Goal: Task Accomplishment & Management: Manage account settings

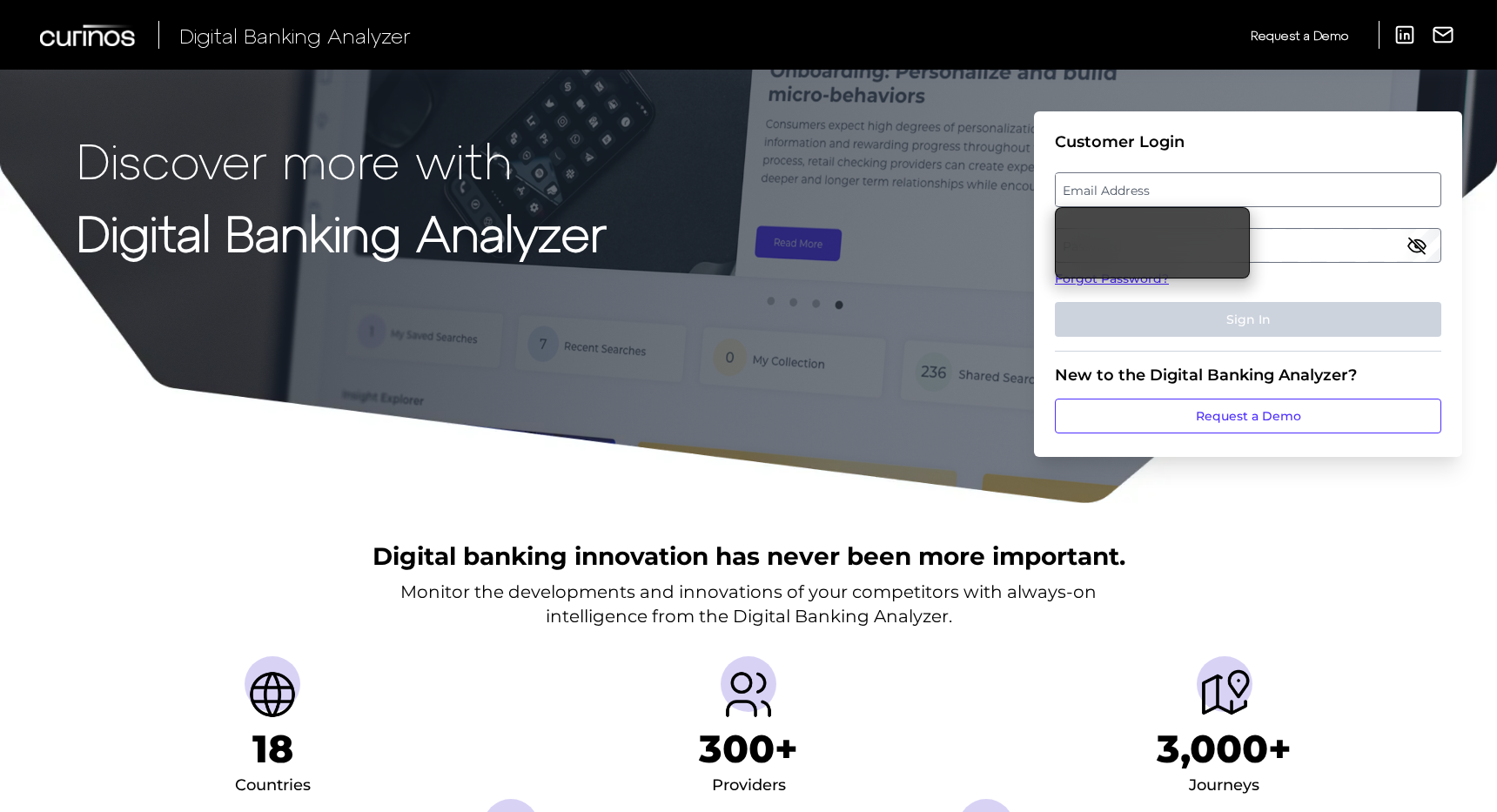
click at [1236, 176] on label "Email Address" at bounding box center [1248, 189] width 384 height 31
click at [1236, 176] on input "email" at bounding box center [1248, 189] width 387 height 35
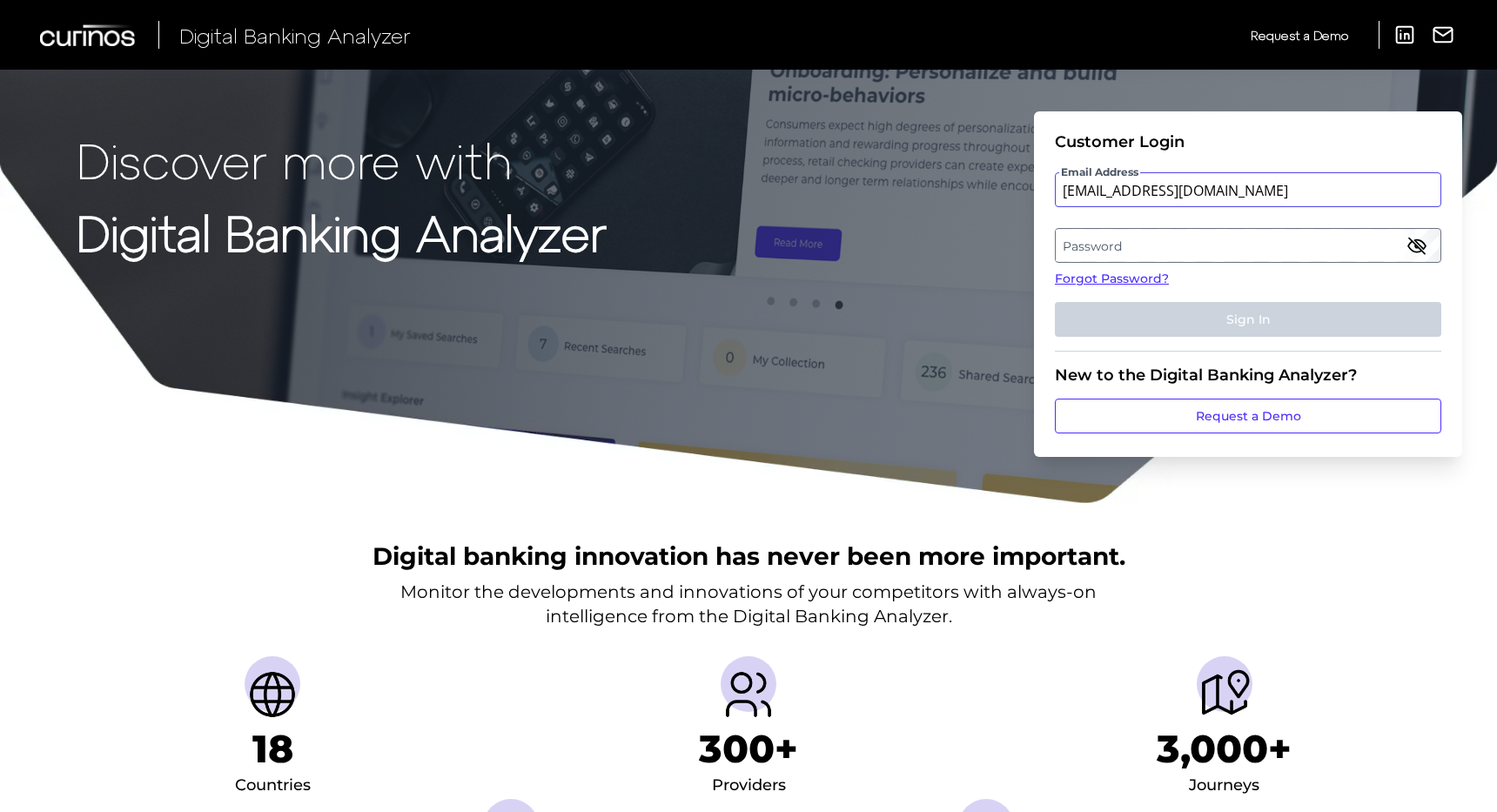
type input "[EMAIL_ADDRESS][DOMAIN_NAME]"
click at [1209, 242] on label "Password" at bounding box center [1248, 245] width 384 height 31
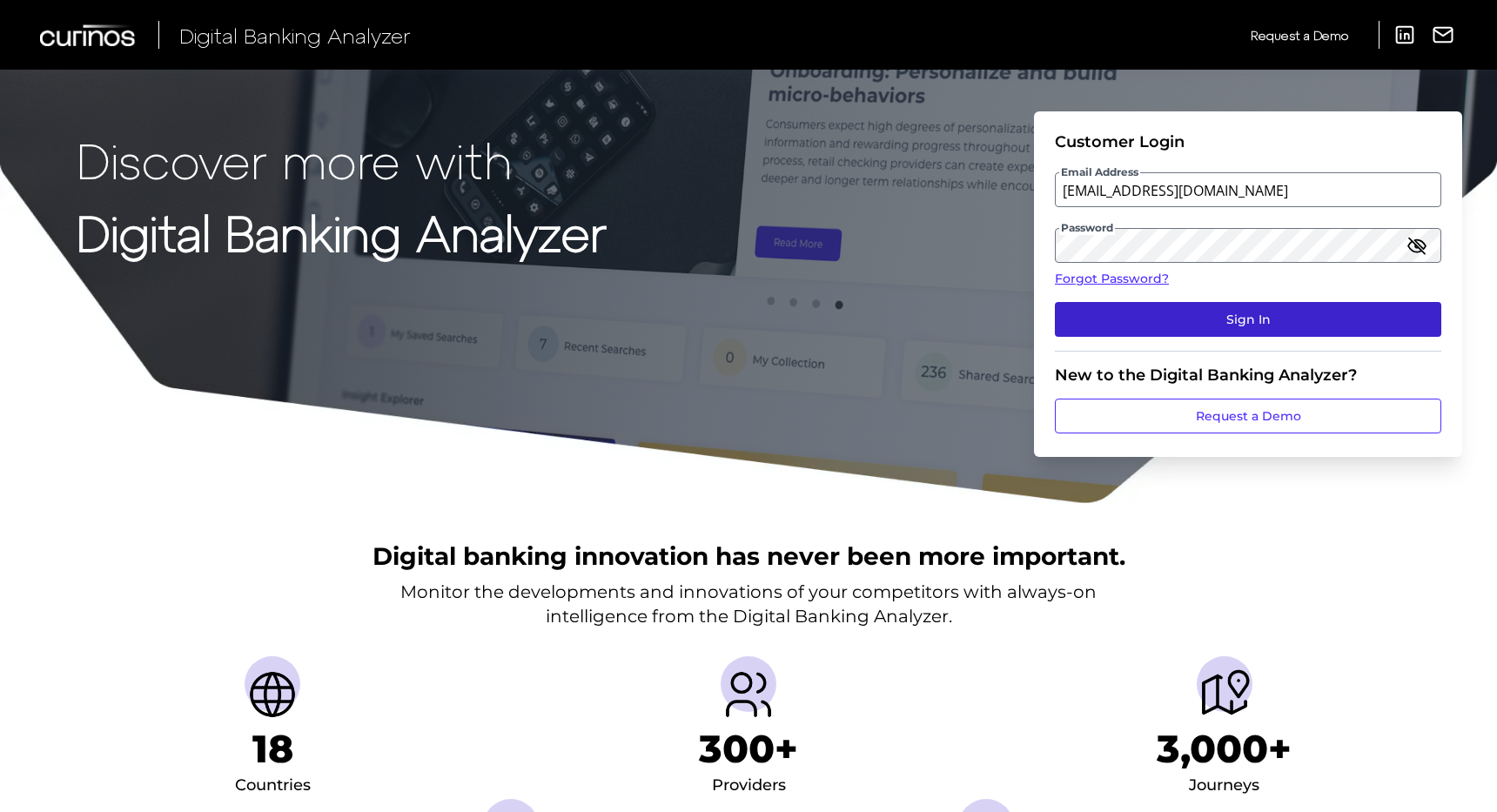
click at [1237, 308] on button "Sign In" at bounding box center [1248, 319] width 387 height 35
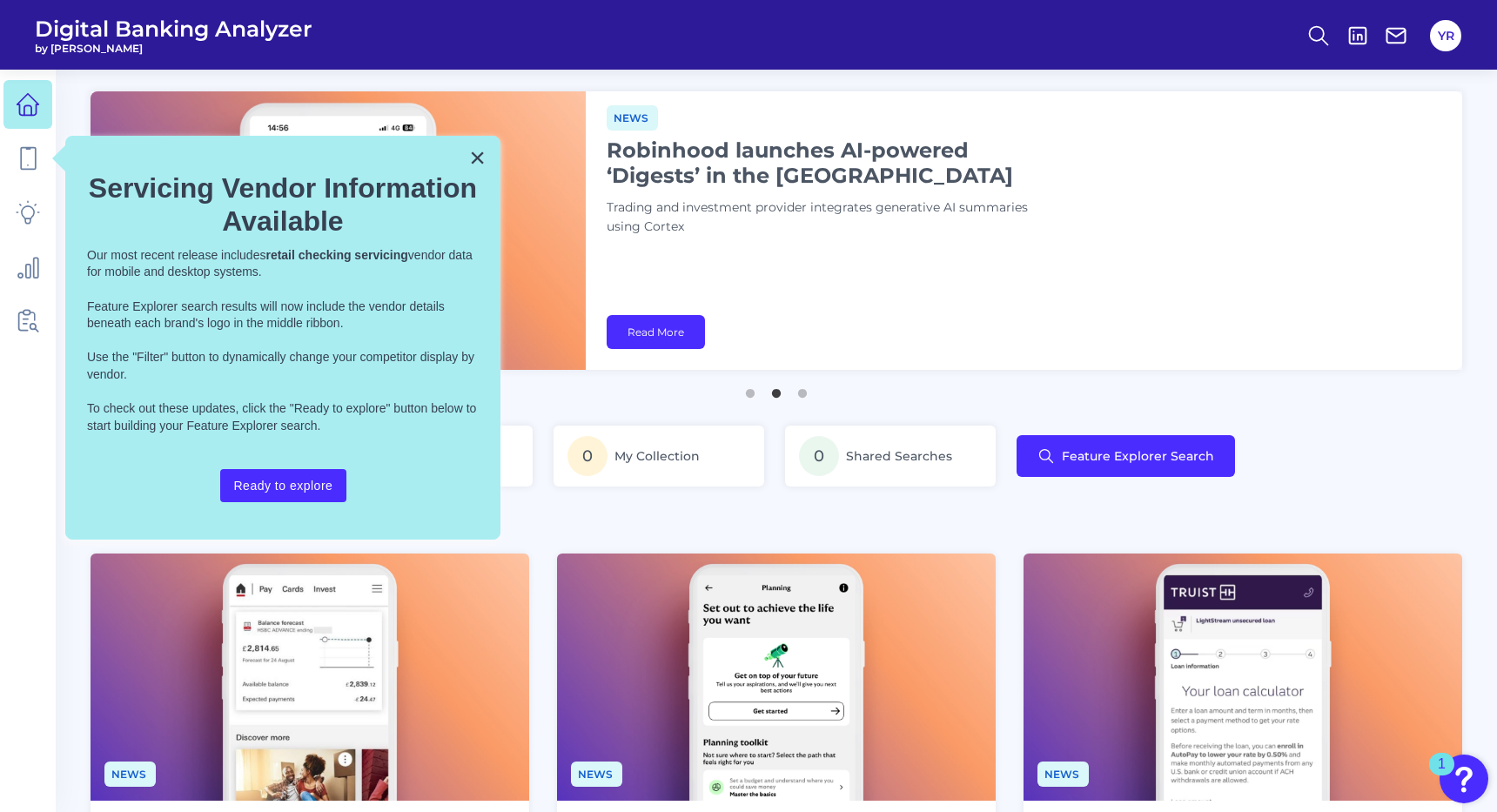
click at [1459, 46] on div "YR" at bounding box center [1446, 36] width 40 height 40
click at [1451, 37] on button "YR" at bounding box center [1446, 36] width 31 height 31
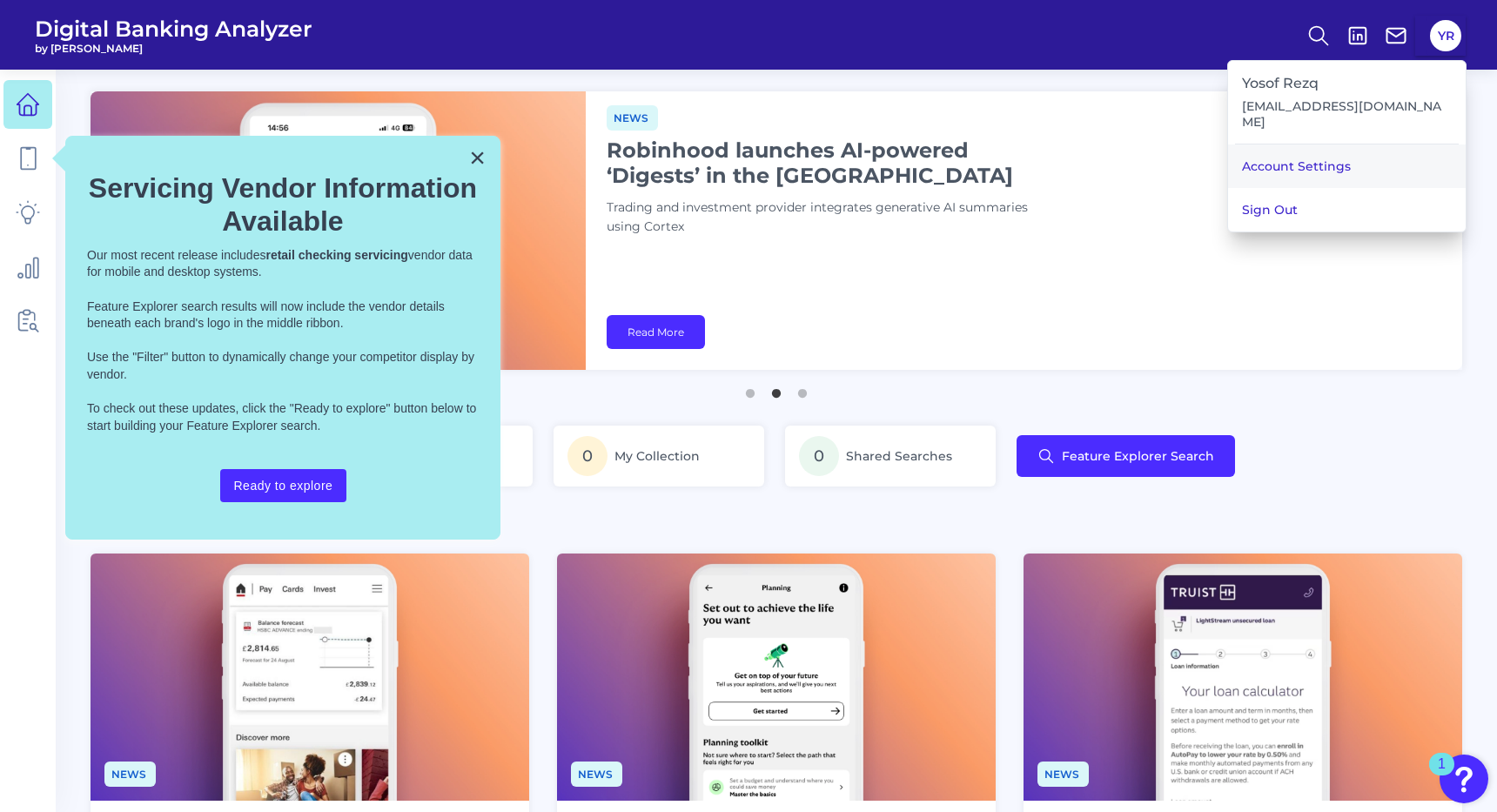
click at [1365, 144] on link "Account Settings" at bounding box center [1347, 166] width 238 height 44
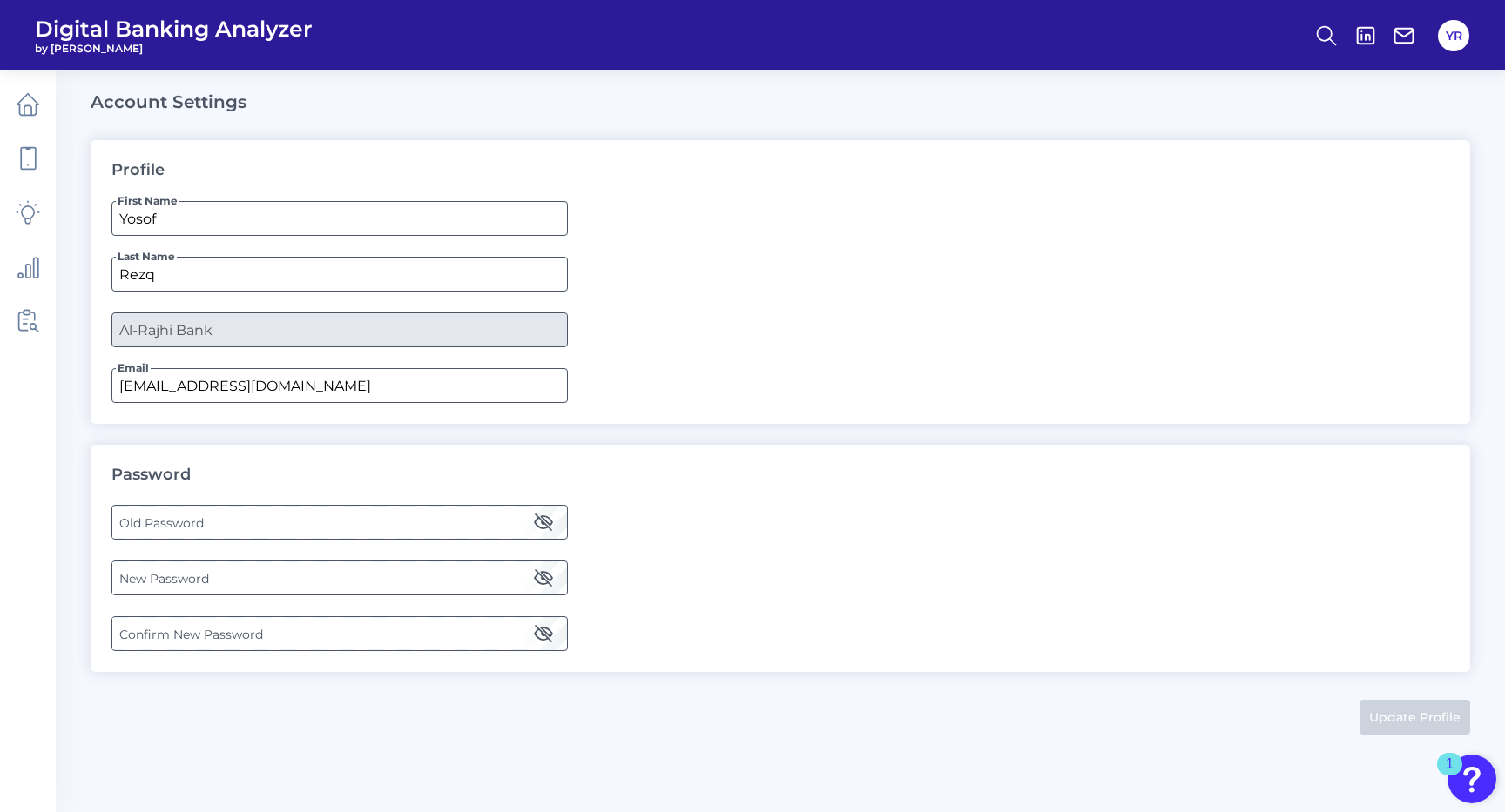
click at [248, 514] on label "Old Password" at bounding box center [339, 522] width 454 height 31
click at [337, 580] on label "New Password" at bounding box center [339, 578] width 454 height 31
click at [538, 572] on icon "button" at bounding box center [543, 578] width 21 height 21
click at [259, 639] on label "Confirm New Password" at bounding box center [339, 634] width 454 height 31
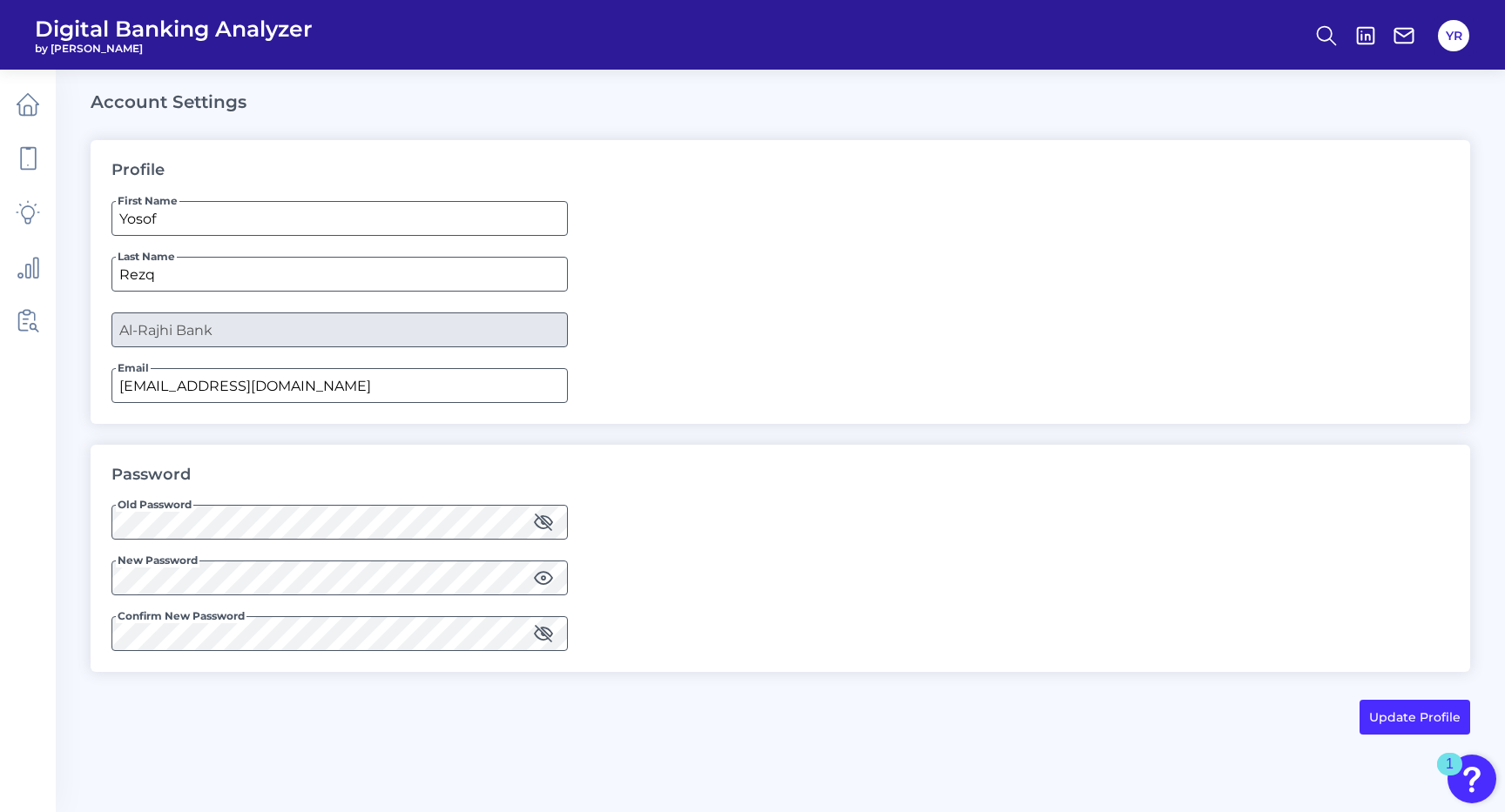
click at [543, 628] on icon "button" at bounding box center [543, 634] width 21 height 21
click at [1387, 710] on button "Update Profile" at bounding box center [1414, 717] width 111 height 35
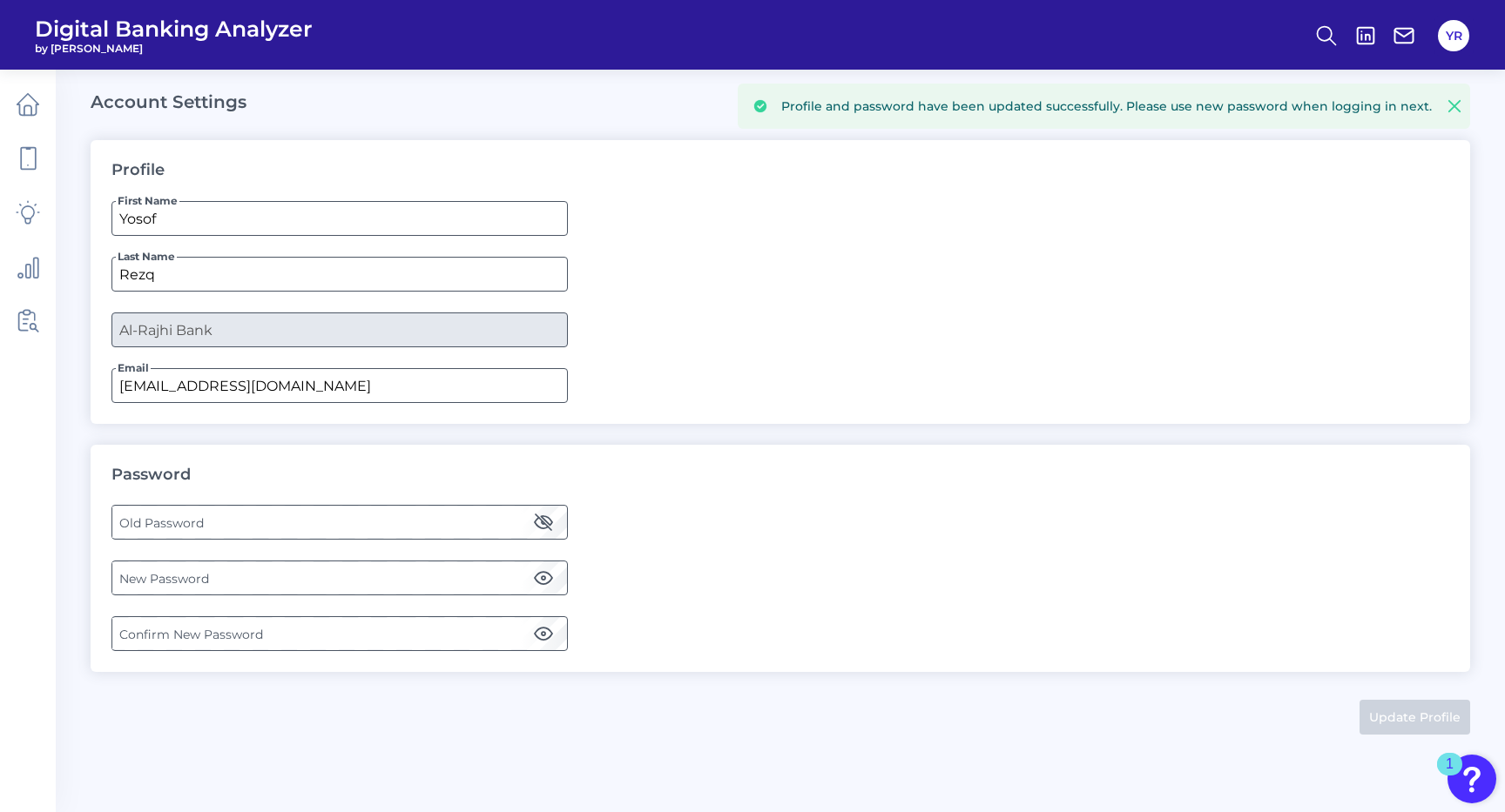
click at [292, 533] on label "Old Password" at bounding box center [339, 522] width 454 height 31
